Goal: Transaction & Acquisition: Purchase product/service

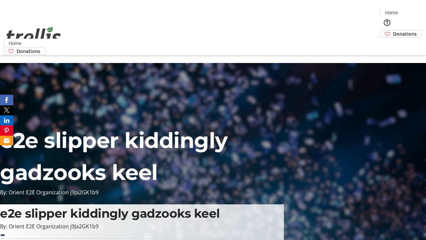
click at [393, 30] on span "Donations" at bounding box center [405, 33] width 24 height 7
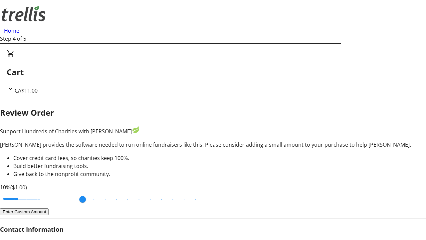
type input "20"
click at [47, 192] on input "Cover fees percentage" at bounding box center [21, 199] width 51 height 15
